Goal: Information Seeking & Learning: Learn about a topic

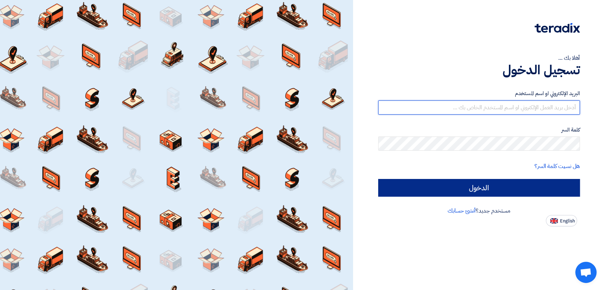
type input "italyaco2030@gmail.com"
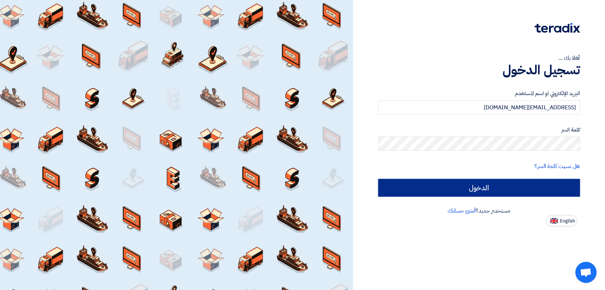
click at [428, 185] on input "الدخول" at bounding box center [479, 188] width 202 height 18
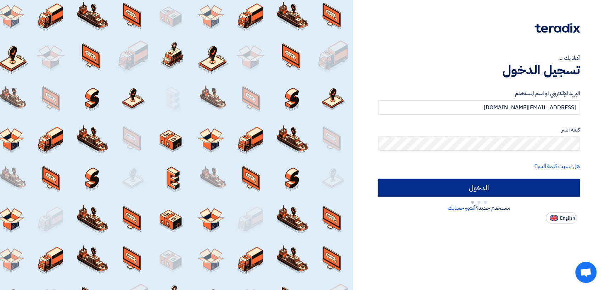
click at [428, 185] on input "الدخول" at bounding box center [479, 188] width 202 height 18
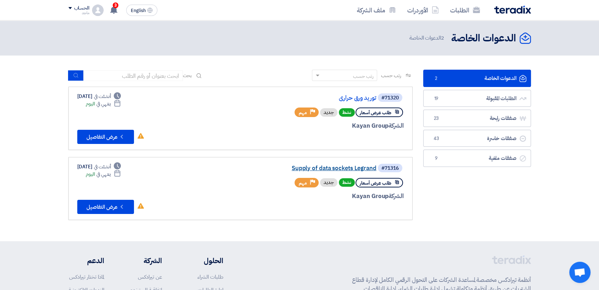
click at [339, 171] on link "Supply of data sockets Legrand" at bounding box center [306, 168] width 142 height 6
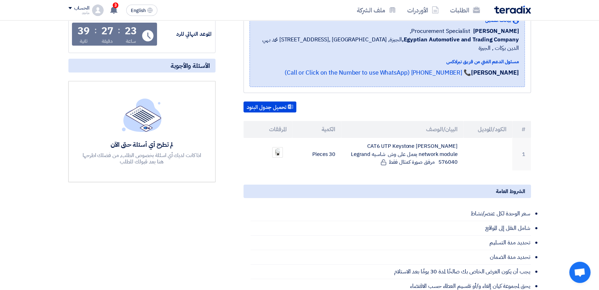
scroll to position [119, 0]
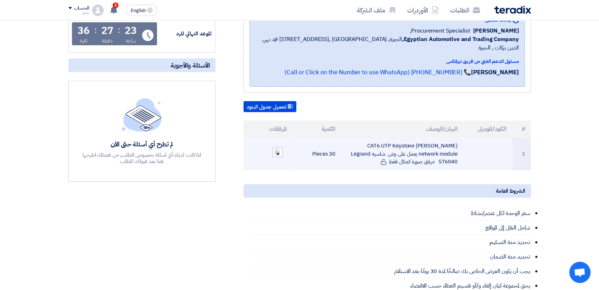
click at [277, 148] on img at bounding box center [277, 152] width 10 height 10
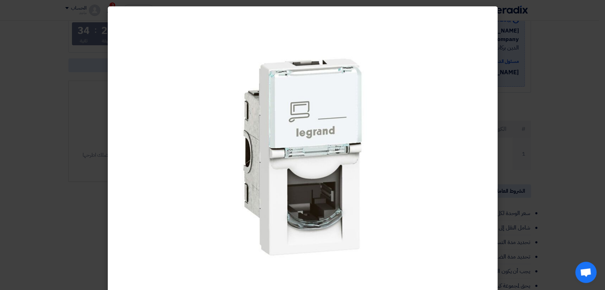
click at [559, 80] on modal-container at bounding box center [302, 145] width 605 height 290
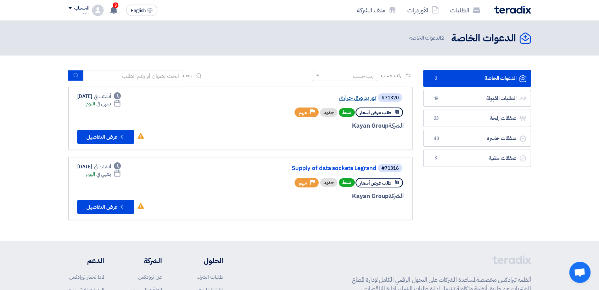
click at [366, 100] on link "توريد ورق حراري" at bounding box center [306, 98] width 142 height 6
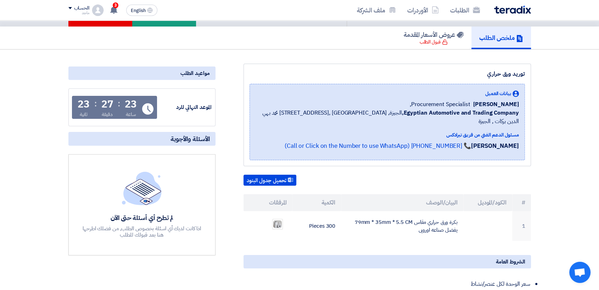
scroll to position [45, 0]
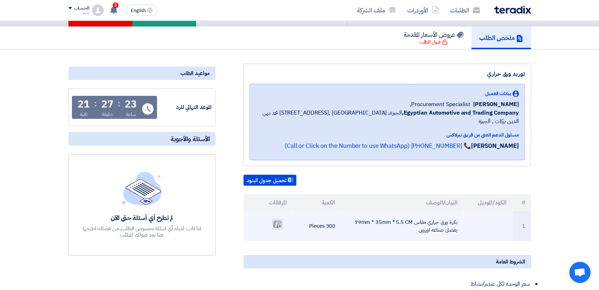
click at [276, 220] on img at bounding box center [277, 224] width 10 height 9
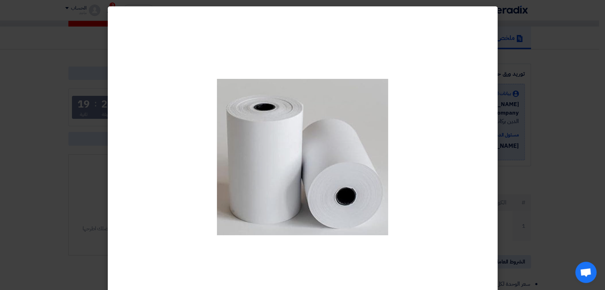
click at [526, 137] on modal-container at bounding box center [302, 145] width 605 height 290
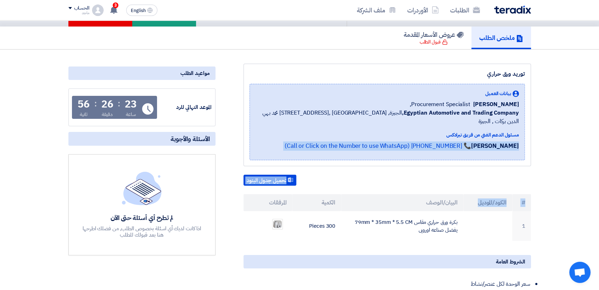
drag, startPoint x: 547, startPoint y: 184, endPoint x: 482, endPoint y: 184, distance: 64.8
click at [482, 184] on div "توريد ورق حراري بيانات العميل Fady Mahmoud Procurement Specialist, Egyptian Aut…" at bounding box center [378, 279] width 315 height 430
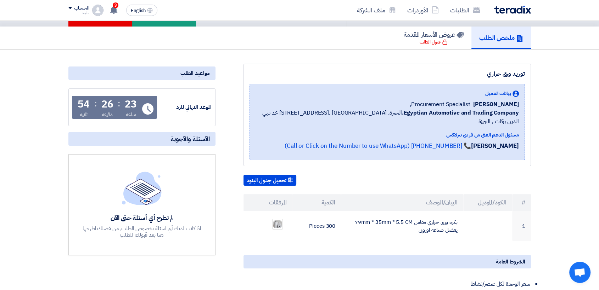
click at [213, 228] on div "لم تطرح أي أسئلة حتى الآن اذا كانت لديك أي اسئلة بخصوص الطلب, من فضلك اطرحها هن…" at bounding box center [141, 204] width 147 height 101
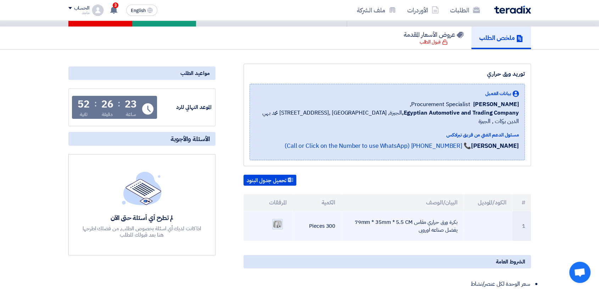
click at [277, 220] on img at bounding box center [277, 224] width 10 height 9
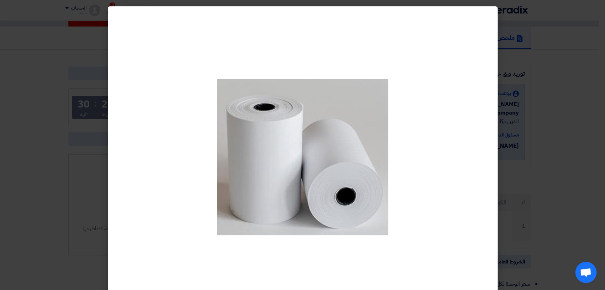
click at [55, 182] on modal-container at bounding box center [302, 145] width 605 height 290
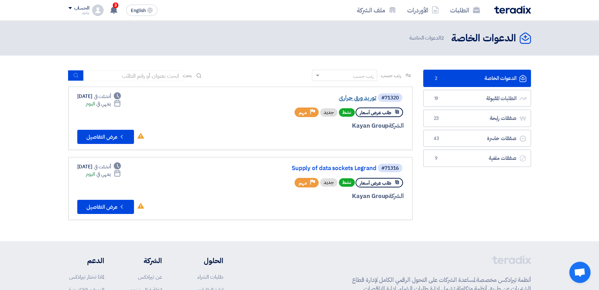
click at [344, 97] on link "توريد ورق حراري" at bounding box center [306, 98] width 142 height 6
click at [348, 166] on link "Supply of data sockets Legrand" at bounding box center [306, 168] width 142 height 6
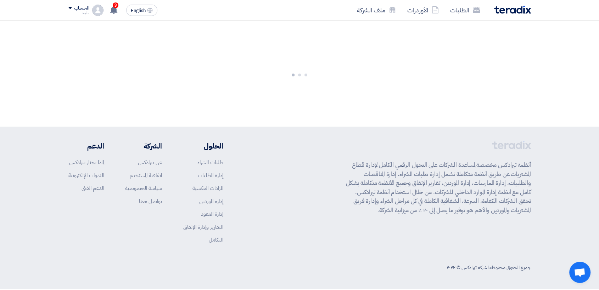
click at [348, 166] on p "أنظمة تيرادكس مخصصة لمساعدة الشركات على التحول الرقمي الكامل لإدارة قطاع المشتر…" at bounding box center [438, 188] width 185 height 54
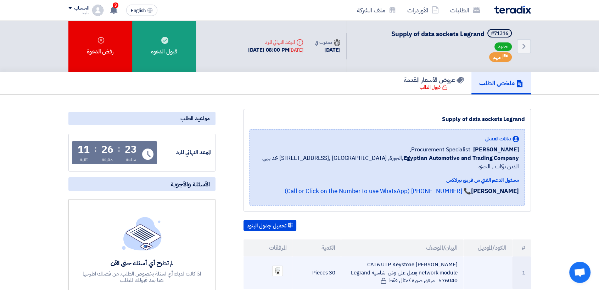
click at [283, 262] on ul at bounding box center [268, 271] width 38 height 18
click at [279, 266] on img at bounding box center [277, 271] width 10 height 10
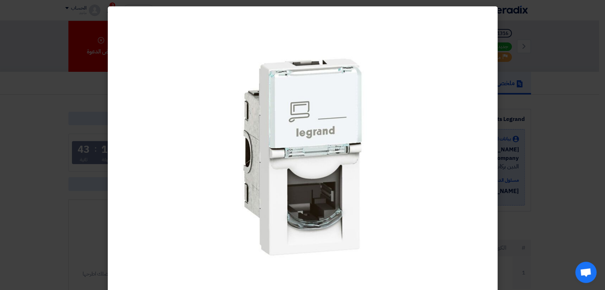
click at [604, 91] on modal-container at bounding box center [302, 145] width 605 height 290
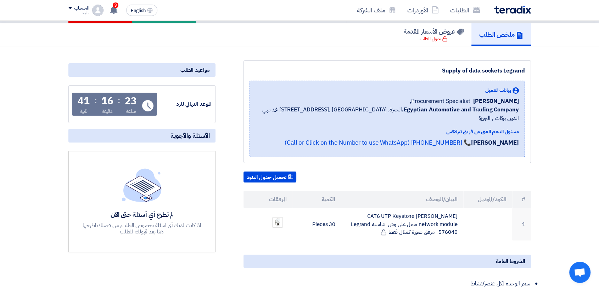
scroll to position [54, 0]
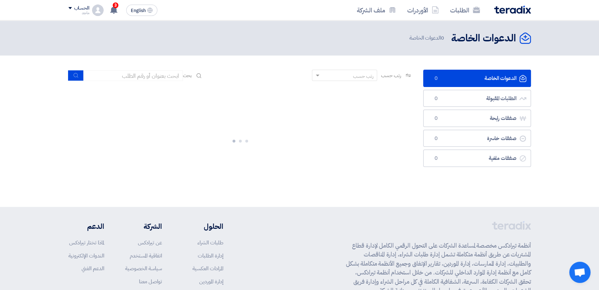
click at [355, 148] on div at bounding box center [240, 140] width 344 height 106
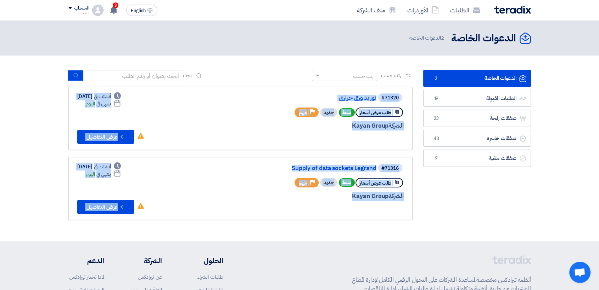
click at [355, 148] on link "#71320 توريد ورق حراري طلب عرض أسعار نشط جديد Priority مهم الشركة Kayan Group D…" at bounding box center [240, 118] width 344 height 63
click at [365, 101] on link "توريد ورق حراري" at bounding box center [306, 98] width 142 height 6
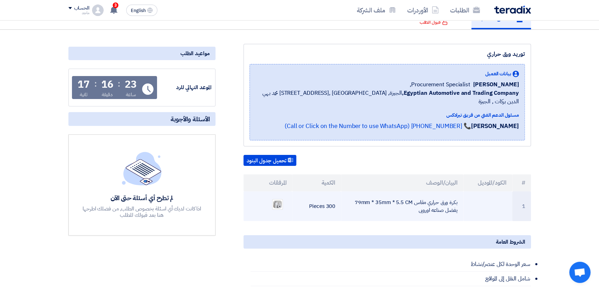
scroll to position [57, 0]
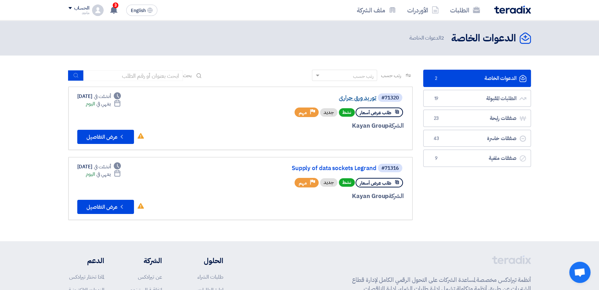
click at [357, 99] on link "توريد ورق حراري" at bounding box center [306, 98] width 142 height 6
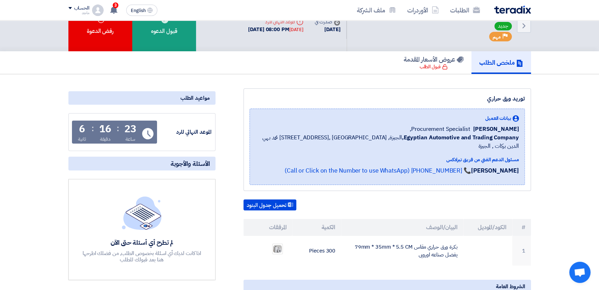
scroll to position [66, 0]
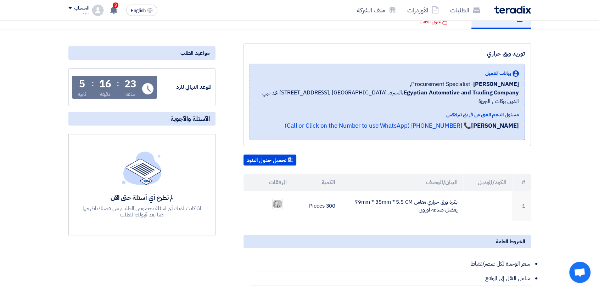
click at [317, 201] on td "300 Pieces" at bounding box center [316, 206] width 49 height 30
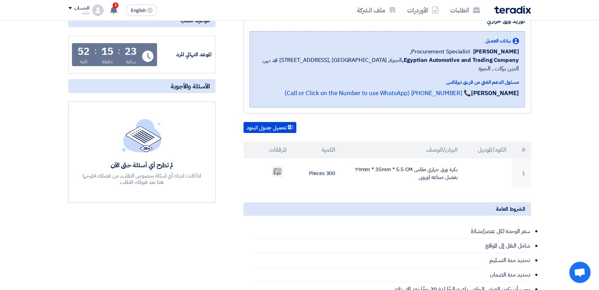
scroll to position [97, 0]
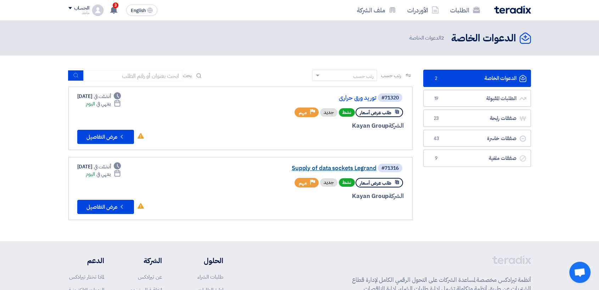
click at [338, 171] on link "Supply of data sockets Legrand" at bounding box center [306, 168] width 142 height 6
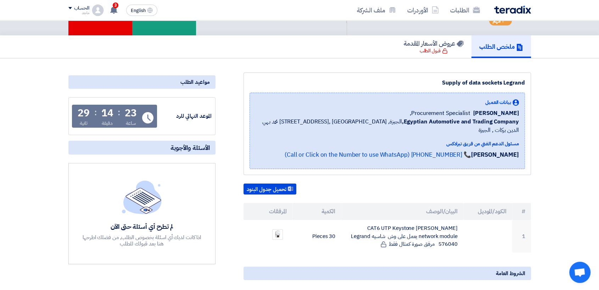
scroll to position [43, 0]
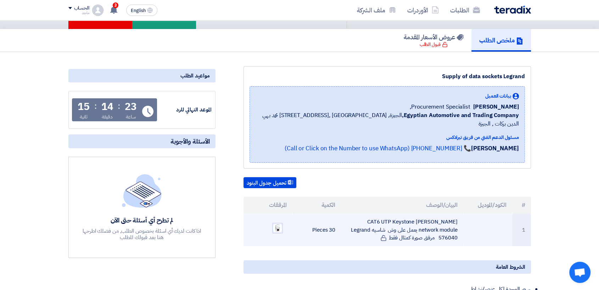
click at [278, 223] on div at bounding box center [277, 228] width 11 height 11
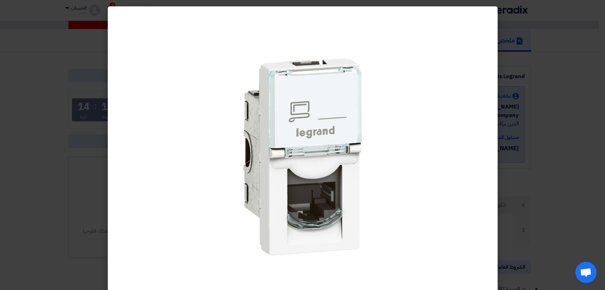
click at [520, 171] on modal-container at bounding box center [302, 145] width 605 height 290
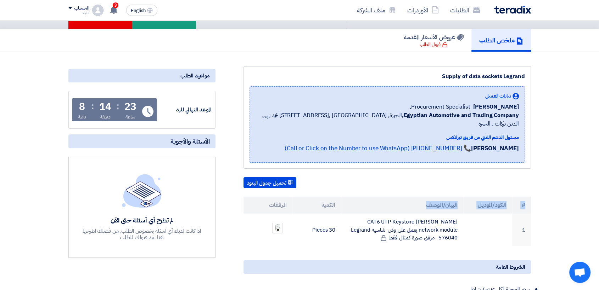
drag, startPoint x: 526, startPoint y: 199, endPoint x: 424, endPoint y: 200, distance: 102.0
click at [424, 200] on tr "# الكود/الموديل البيان/الوصف الكمية المرفقات" at bounding box center [386, 205] width 287 height 17
click at [424, 186] on div "تحميل جدول البنود # الكود/الموديل البيان/الوصف الكمية المرفقات 1 CAT6 UTP Keyst…" at bounding box center [386, 211] width 287 height 69
click at [418, 183] on div "تحميل جدول البنود # الكود/الموديل البيان/الوصف الكمية المرفقات 1 CAT6 UTP Keyst…" at bounding box center [386, 211] width 287 height 69
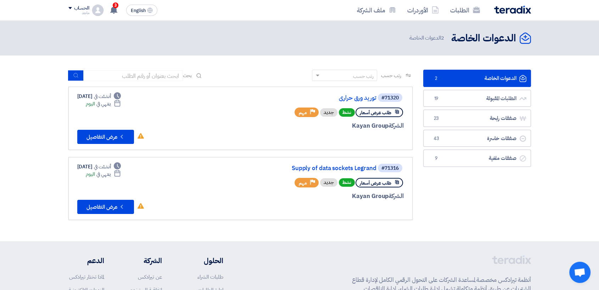
click at [490, 76] on link "الدعوات الخاصة الدعوات الخاصة 2" at bounding box center [477, 78] width 108 height 17
click at [504, 82] on link "الدعوات الخاصة الدعوات الخاصة 2" at bounding box center [477, 78] width 108 height 17
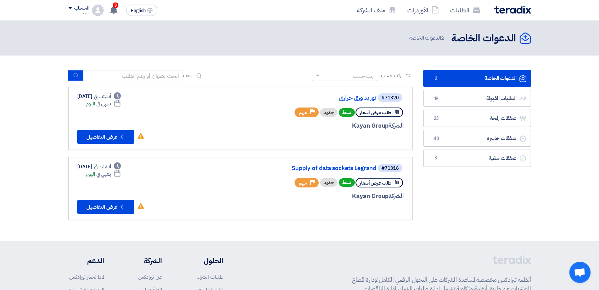
click at [504, 82] on link "الدعوات الخاصة الدعوات الخاصة 2" at bounding box center [477, 78] width 108 height 17
click at [366, 99] on link "توريد ورق حراري" at bounding box center [306, 98] width 142 height 6
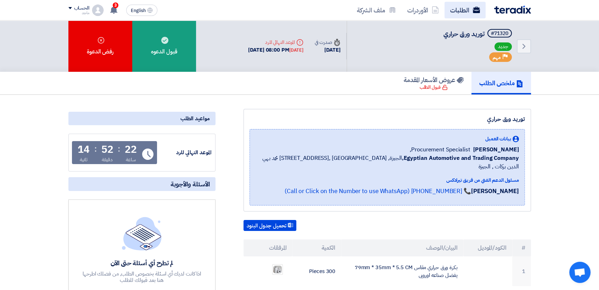
click at [453, 7] on link "الطلبات" at bounding box center [464, 10] width 41 height 17
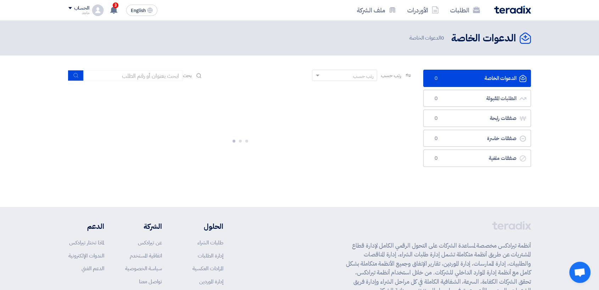
click at [485, 76] on link "الدعوات الخاصة الدعوات الخاصة 0" at bounding box center [477, 78] width 108 height 17
click at [487, 76] on link "الدعوات الخاصة الدعوات الخاصة 0" at bounding box center [477, 78] width 108 height 17
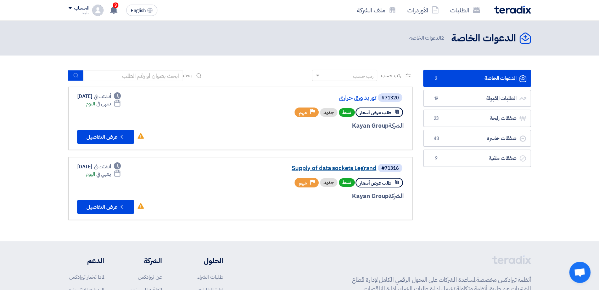
click at [347, 168] on link "Supply of data sockets Legrand" at bounding box center [306, 168] width 142 height 6
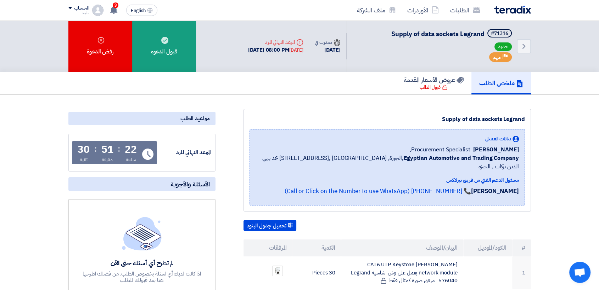
scroll to position [254, 0]
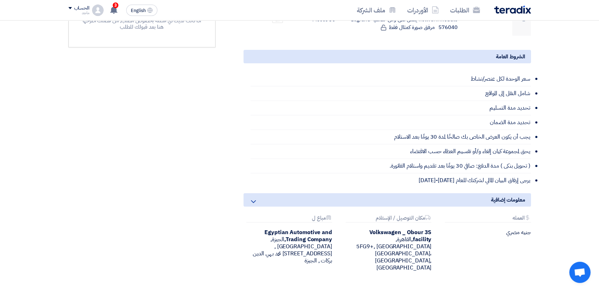
click at [597, 78] on section "Supply of data sockets Legrand بيانات العميل [PERSON_NAME] Procurement Speciali…" at bounding box center [299, 81] width 599 height 481
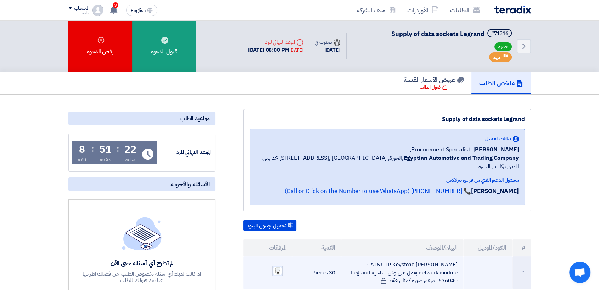
click at [276, 266] on img at bounding box center [277, 271] width 10 height 10
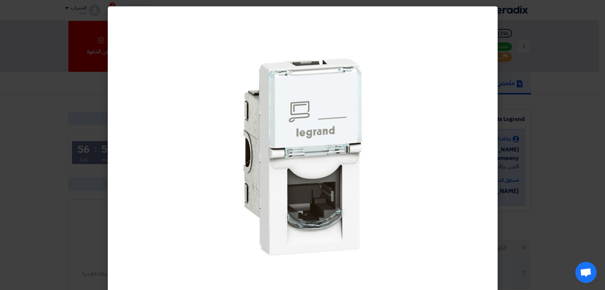
click at [276, 264] on div at bounding box center [302, 157] width 213 height 290
click at [506, 118] on modal-container at bounding box center [302, 145] width 605 height 290
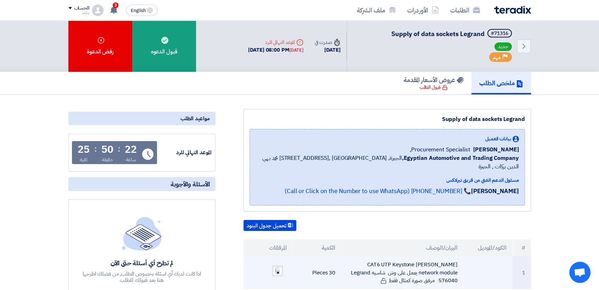
click at [281, 266] on img at bounding box center [277, 271] width 10 height 10
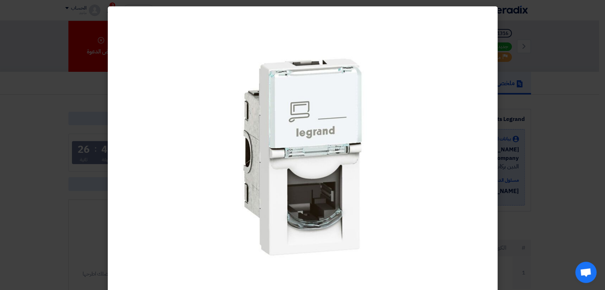
click at [537, 151] on modal-container at bounding box center [302, 145] width 605 height 290
